Goal: Information Seeking & Learning: Check status

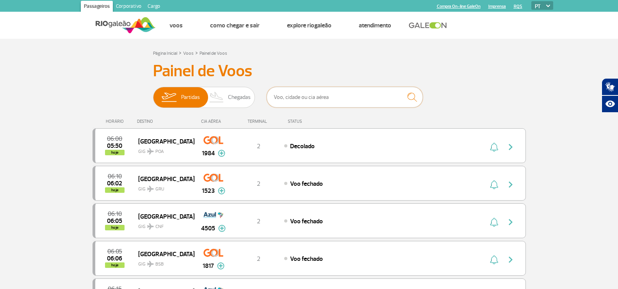
click at [298, 101] on input "text" at bounding box center [345, 97] width 156 height 21
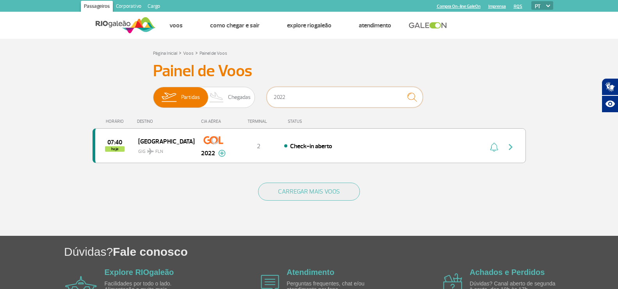
click at [316, 101] on input "2022" at bounding box center [345, 97] width 156 height 21
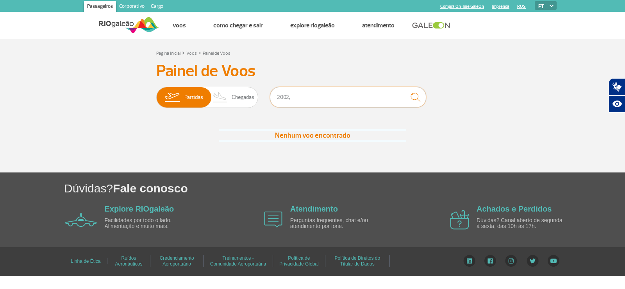
type input "2002"
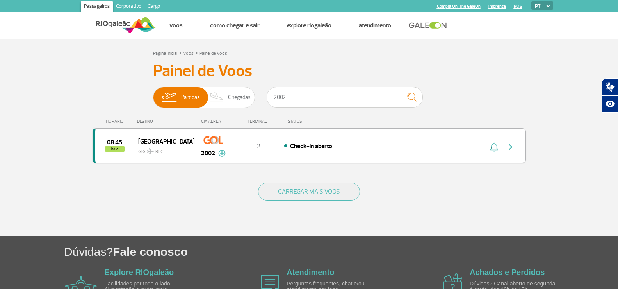
click at [146, 146] on span "GIG REC" at bounding box center [163, 149] width 50 height 11
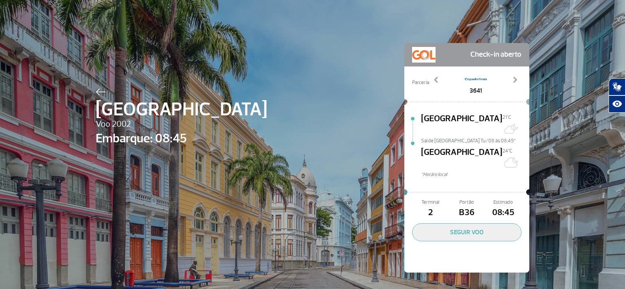
click at [97, 89] on img at bounding box center [101, 91] width 10 height 7
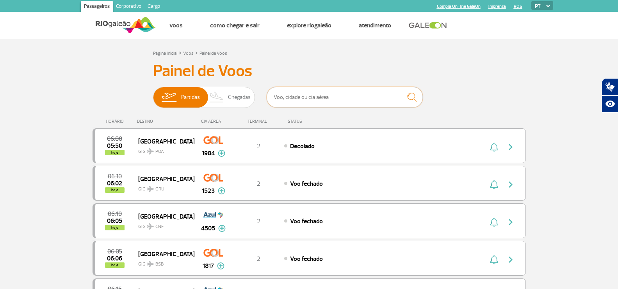
drag, startPoint x: 301, startPoint y: 97, endPoint x: 301, endPoint y: 91, distance: 5.9
click at [300, 97] on input "text" at bounding box center [345, 97] width 156 height 21
type input "2022"
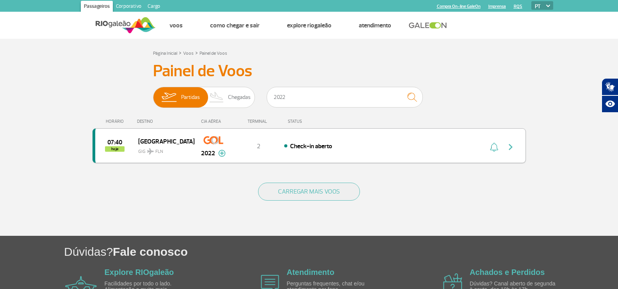
click at [183, 151] on span "GIG FLN" at bounding box center [163, 149] width 50 height 11
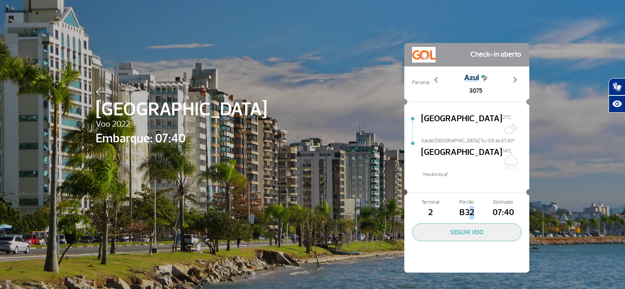
drag, startPoint x: 464, startPoint y: 193, endPoint x: 469, endPoint y: 197, distance: 6.5
click at [469, 206] on span "B32" at bounding box center [466, 212] width 36 height 13
click at [97, 92] on img at bounding box center [101, 91] width 10 height 7
